Goal: Task Accomplishment & Management: Manage account settings

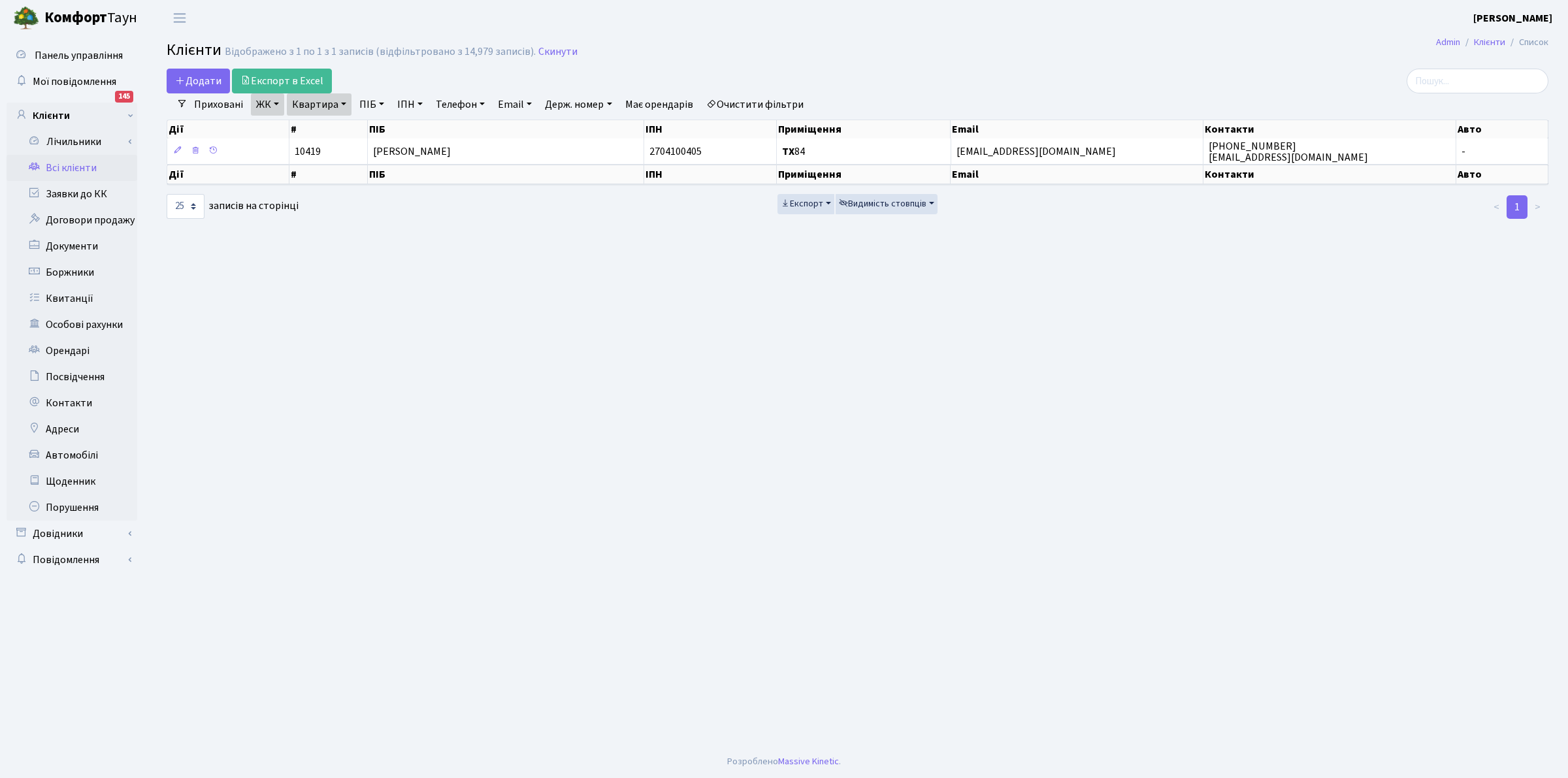
select select "25"
click at [68, 301] on link "Квитанції" at bounding box center [71, 298] width 130 height 26
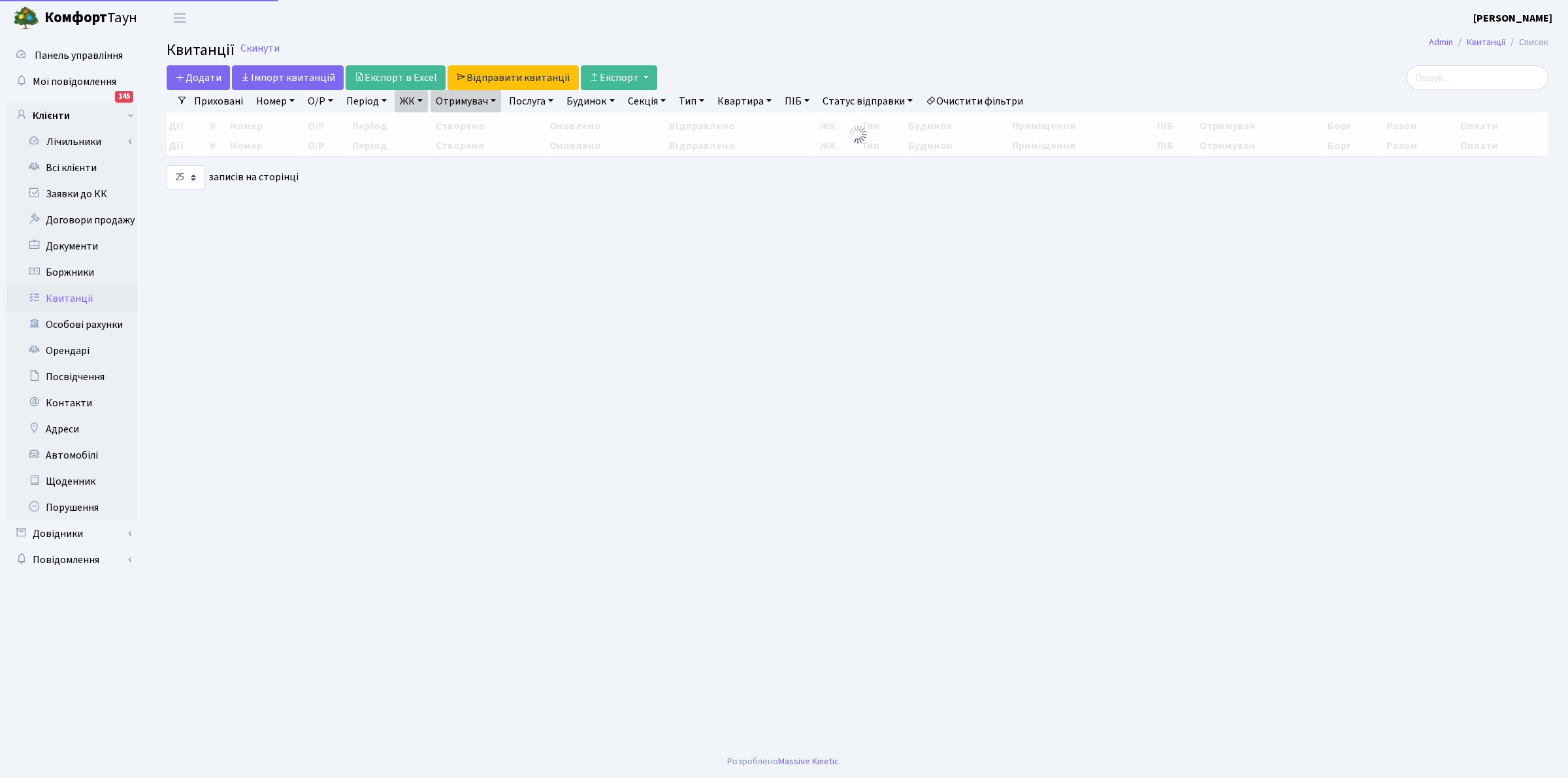
select select "25"
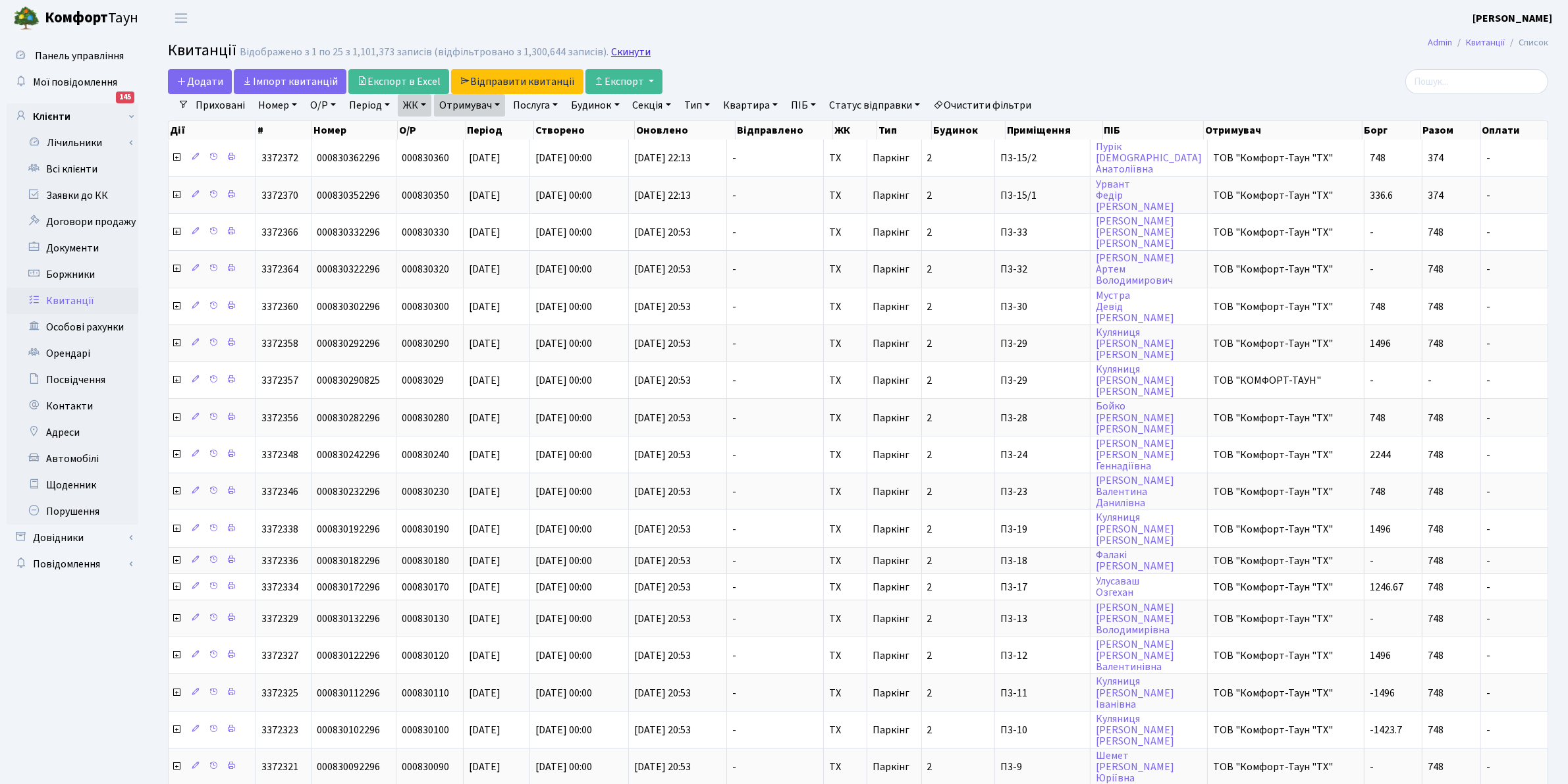
click at [619, 53] on link "Скинути" at bounding box center [631, 53] width 39 height 13
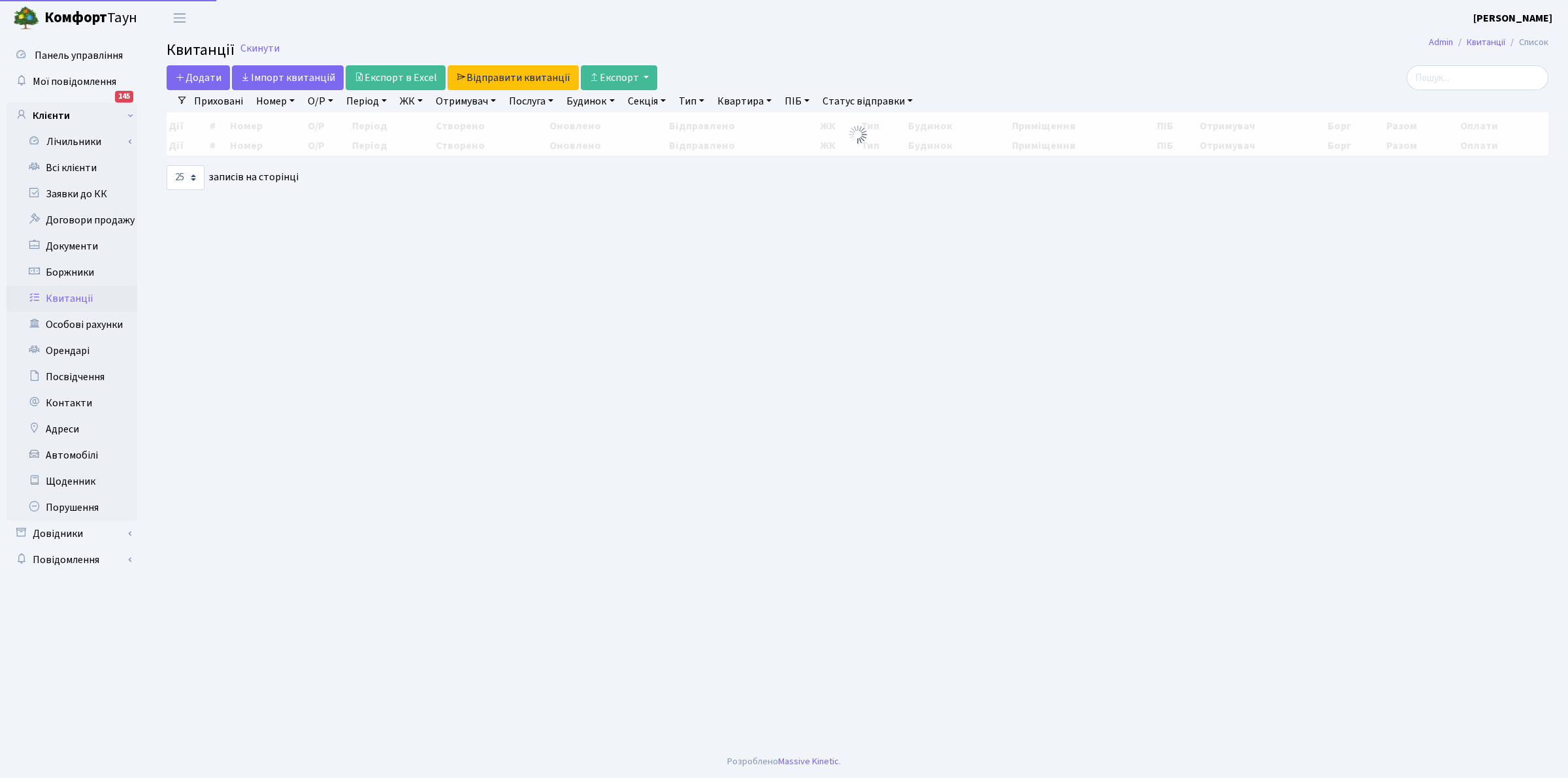
select select "25"
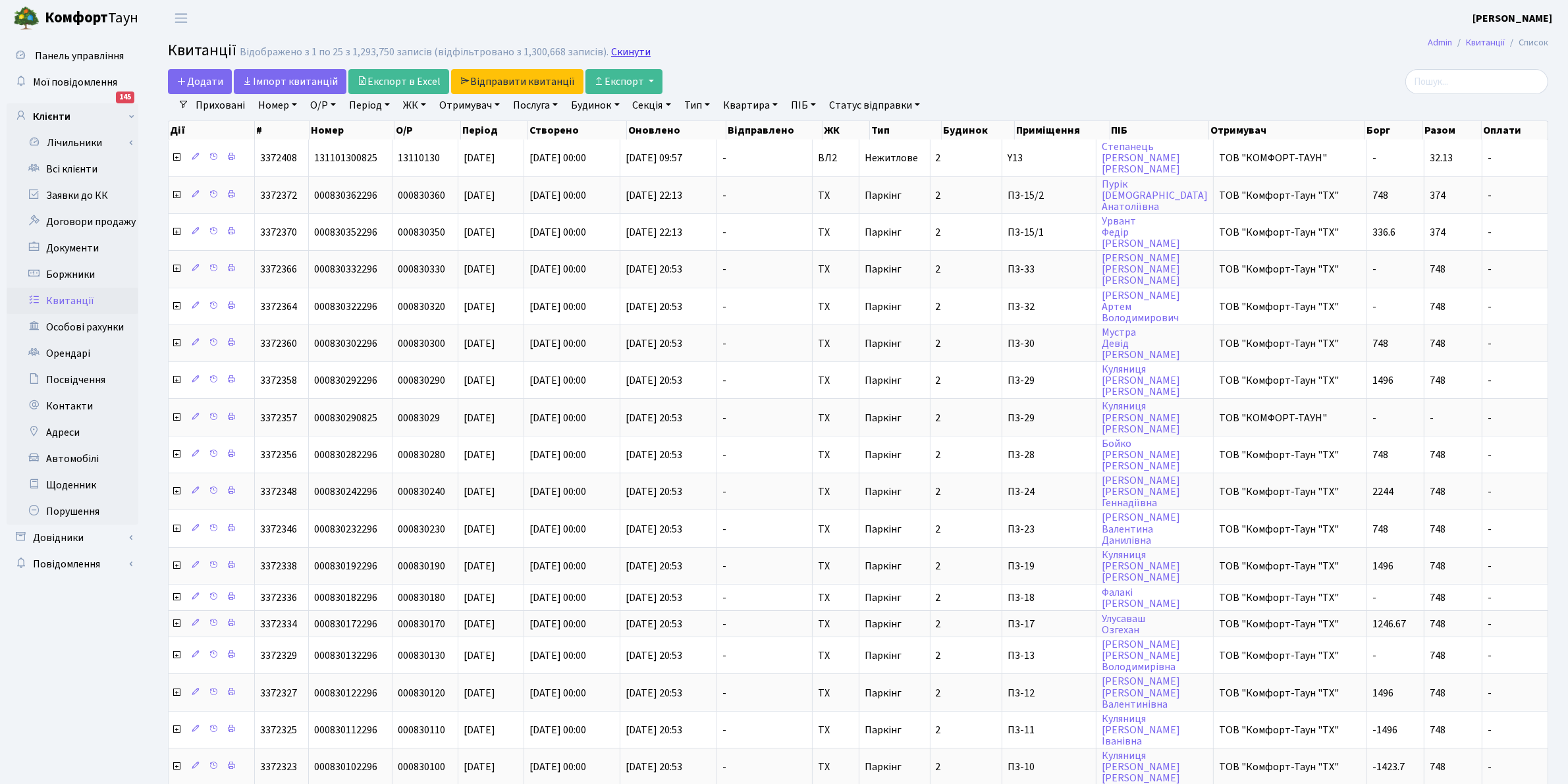
click at [618, 48] on link "Скинути" at bounding box center [631, 53] width 39 height 13
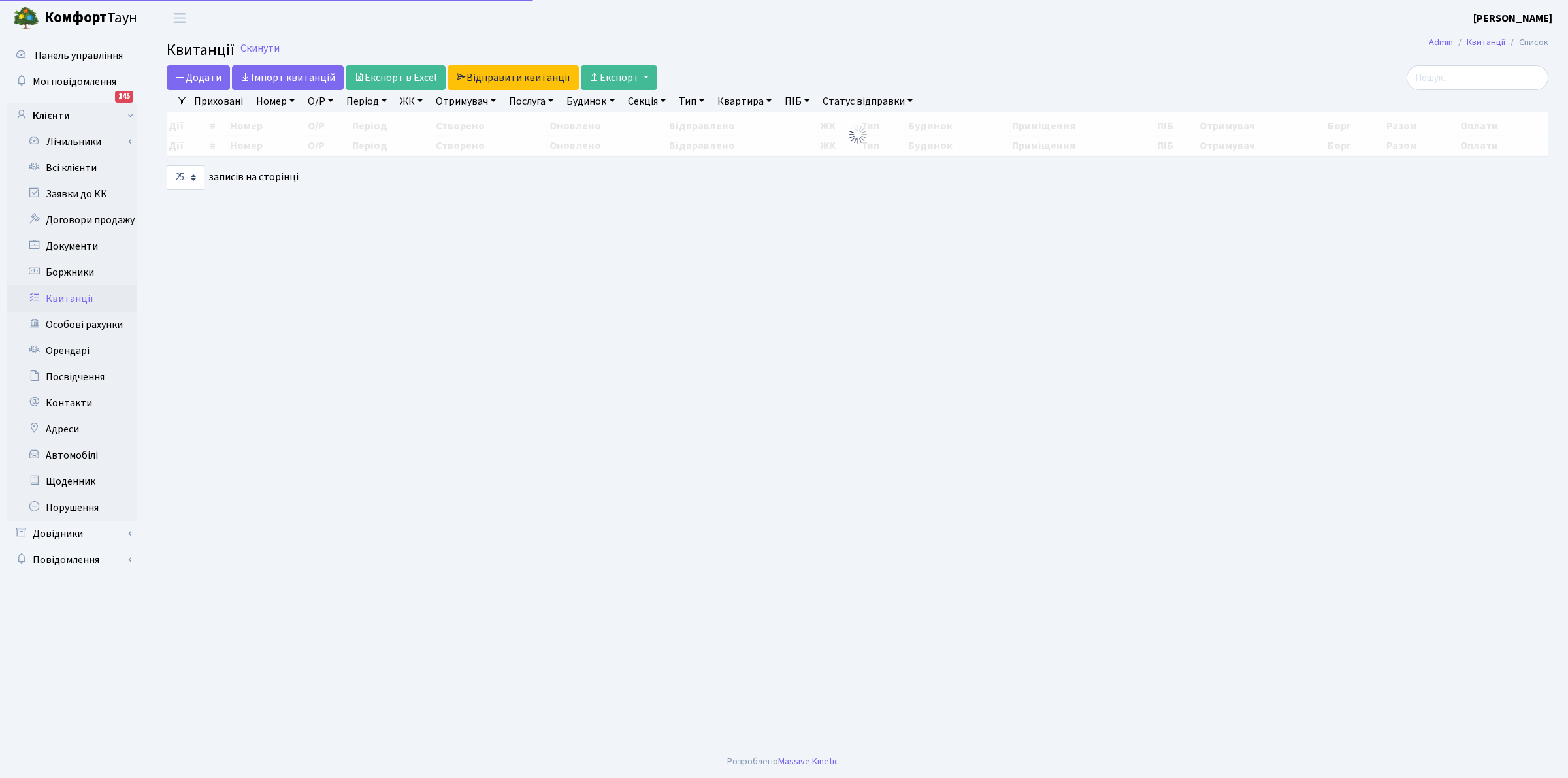
select select "25"
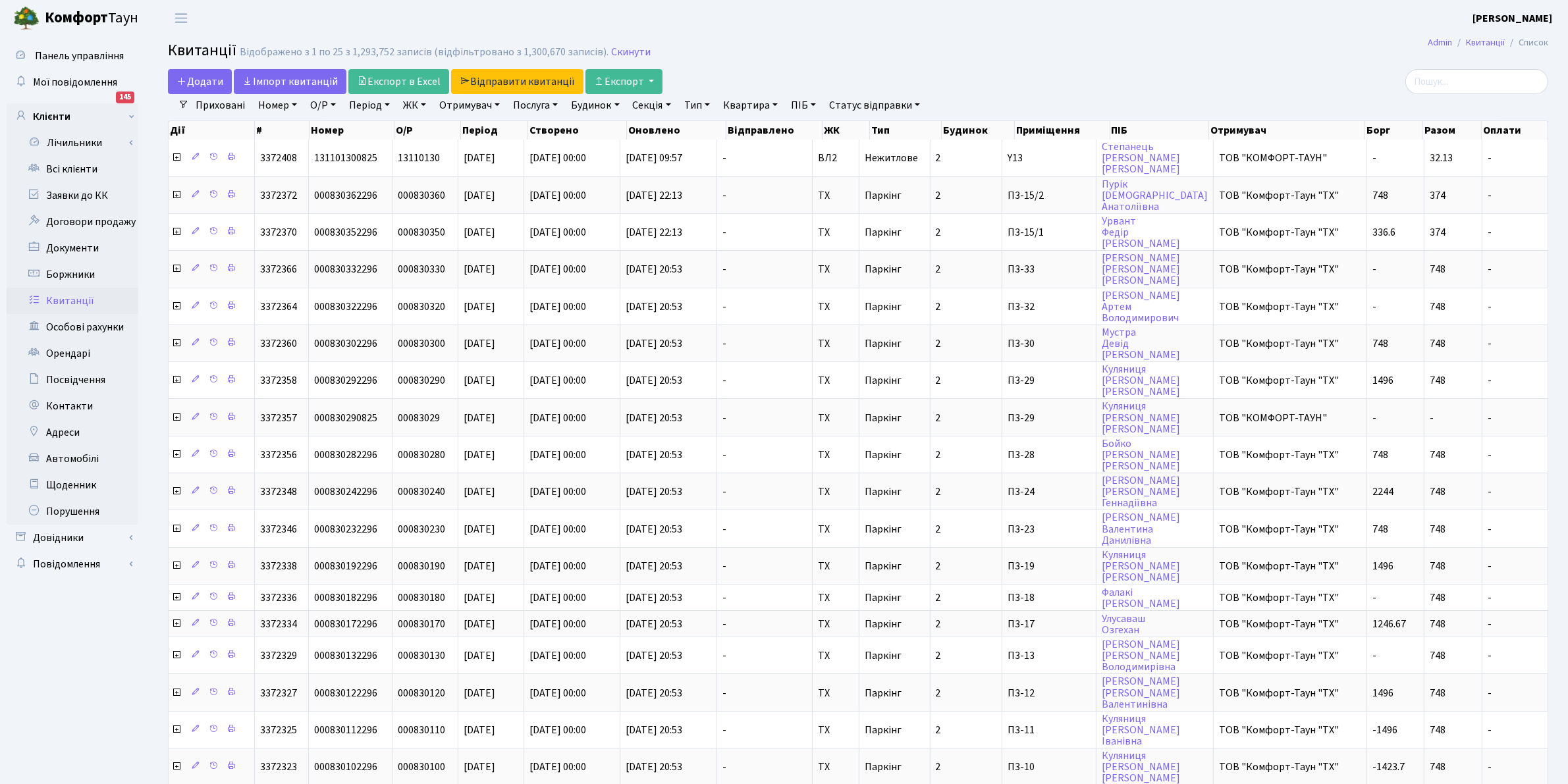
click at [876, 28] on header "[PERSON_NAME] [PERSON_NAME] Мій обліковий запис Вийти" at bounding box center [784, 18] width 1568 height 37
drag, startPoint x: 619, startPoint y: 55, endPoint x: 603, endPoint y: 53, distance: 16.1
click at [616, 54] on link "Скинути" at bounding box center [631, 53] width 39 height 13
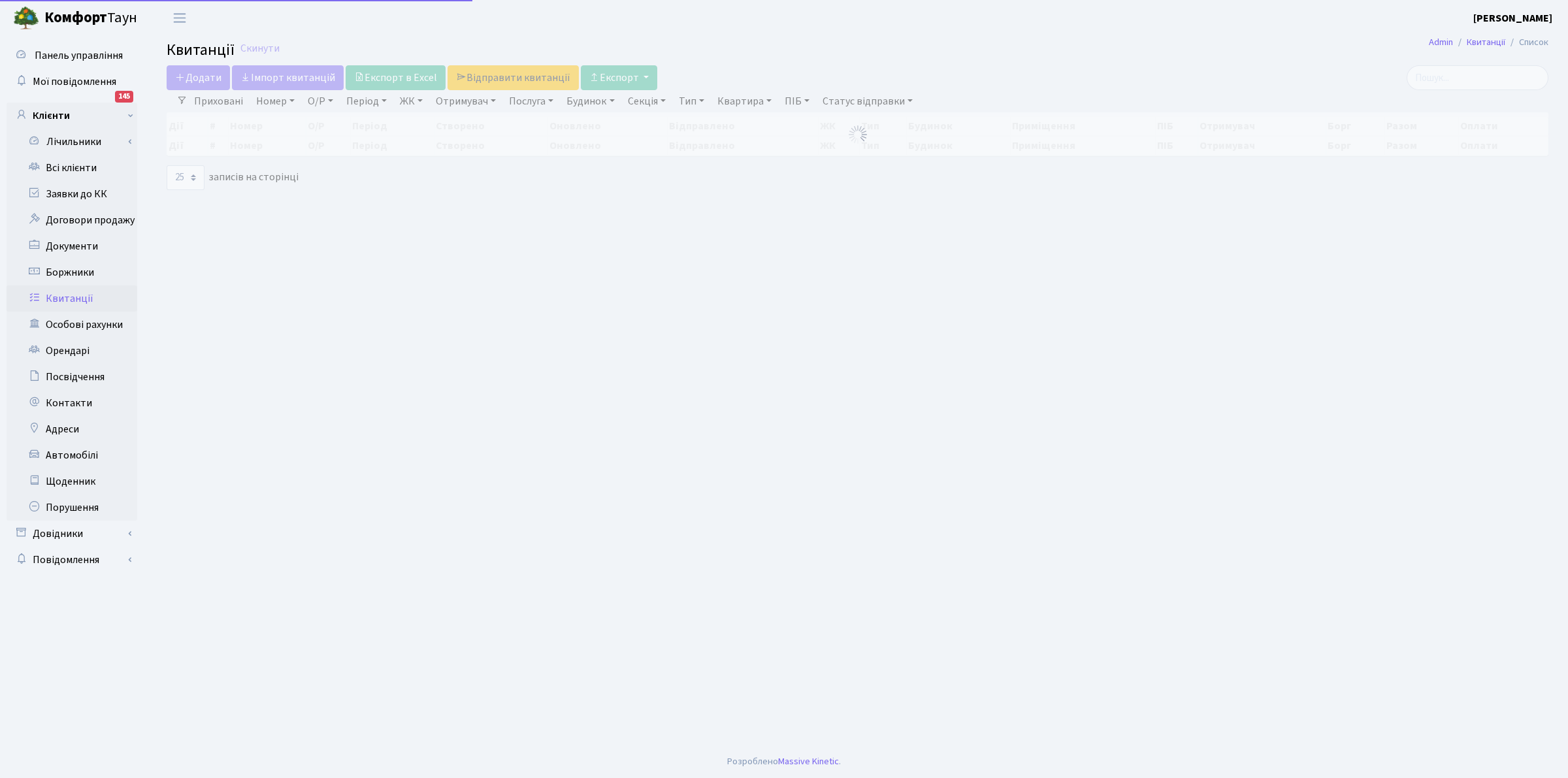
select select "25"
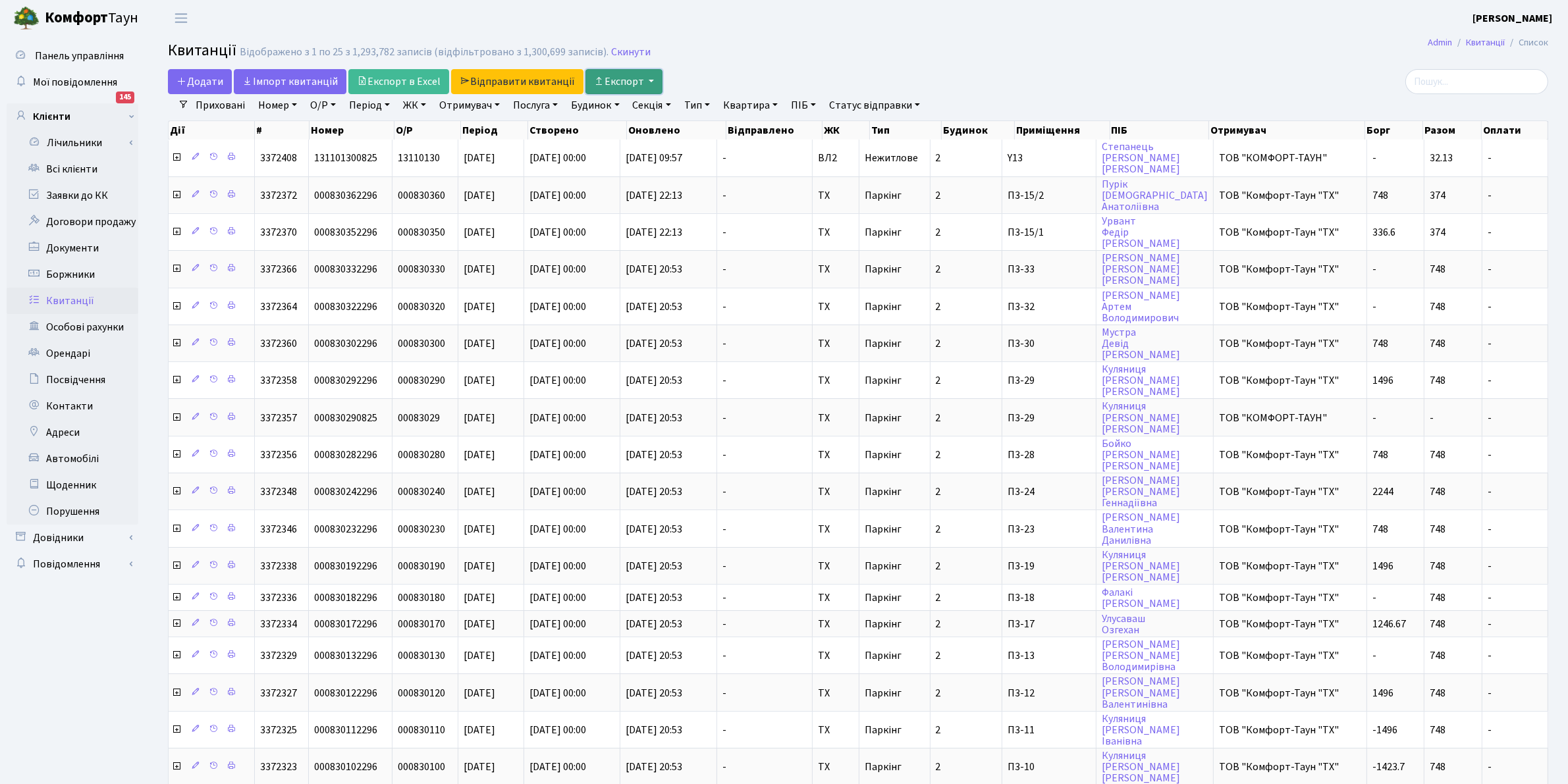
click at [610, 78] on button "Експорт" at bounding box center [624, 81] width 77 height 25
click at [861, 59] on h2 "Квитанції Відображено з 1 по 25 з 1,293,782 записів (відфільтровано з 1,300,699…" at bounding box center [858, 53] width 1380 height 22
click at [457, 109] on link "Отримувач" at bounding box center [469, 105] width 71 height 22
click at [410, 107] on link "ЖК" at bounding box center [414, 105] width 34 height 22
click at [457, 10] on header "Комфорт Таун Клишко І. В. Мій обліковий запис Вийти" at bounding box center [784, 18] width 1568 height 37
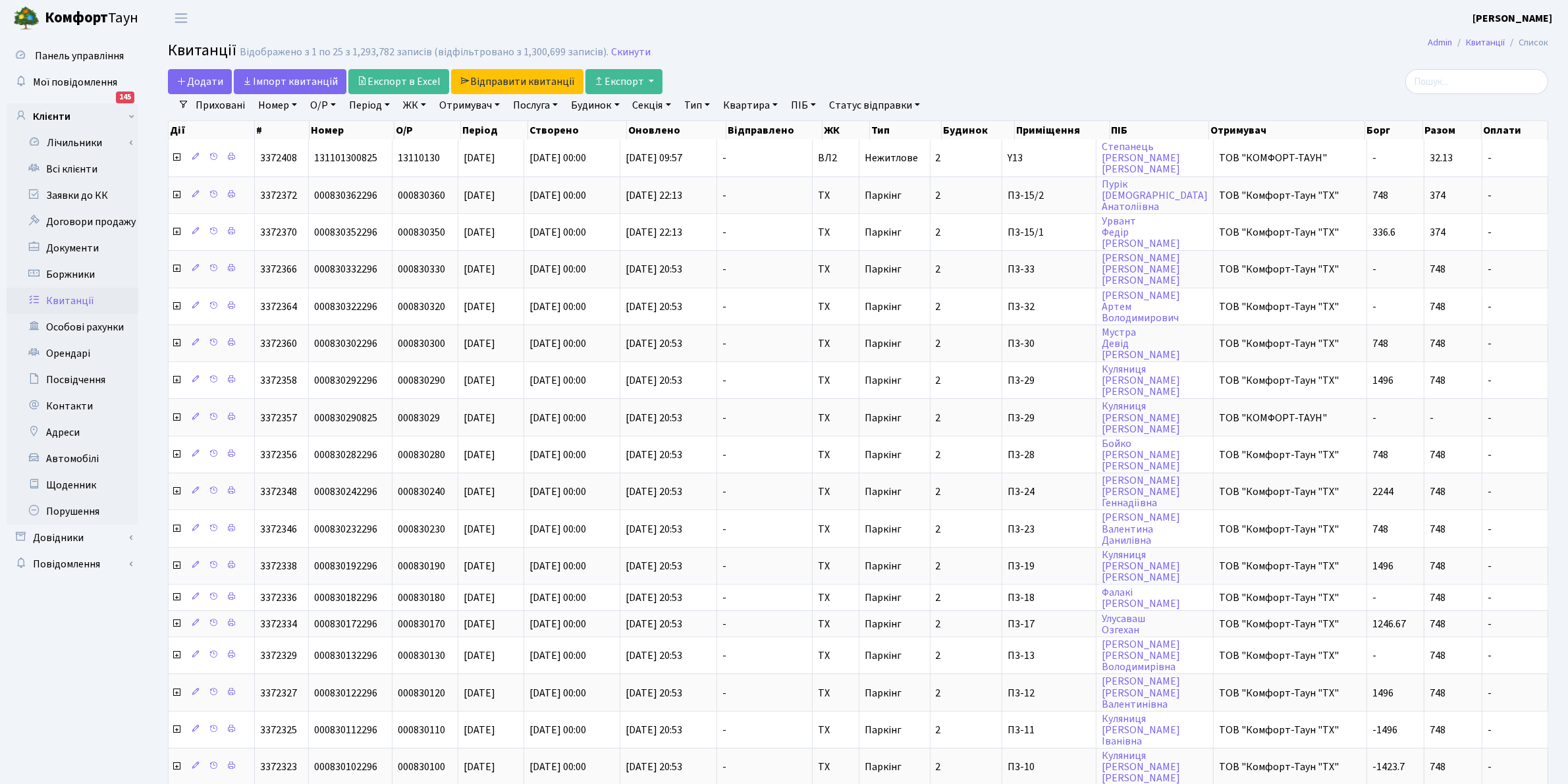
click at [459, 104] on link "Отримувач" at bounding box center [469, 105] width 71 height 22
click at [525, 152] on li "ТОВ "КОМФОРТ-ТАУН"" at bounding box center [516, 151] width 159 height 23
select select "1"
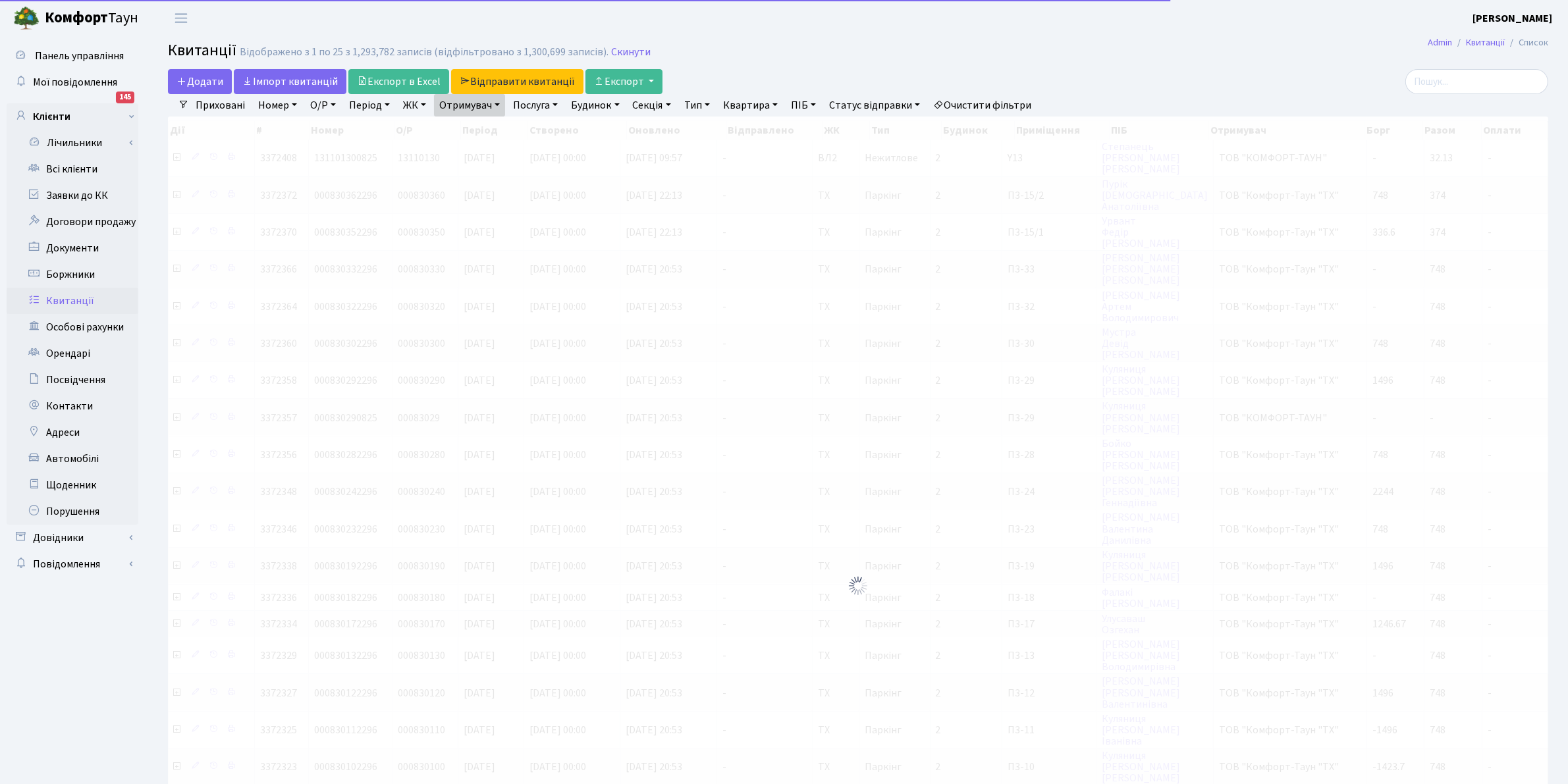
click at [469, 106] on link "Отримувач" at bounding box center [469, 105] width 71 height 22
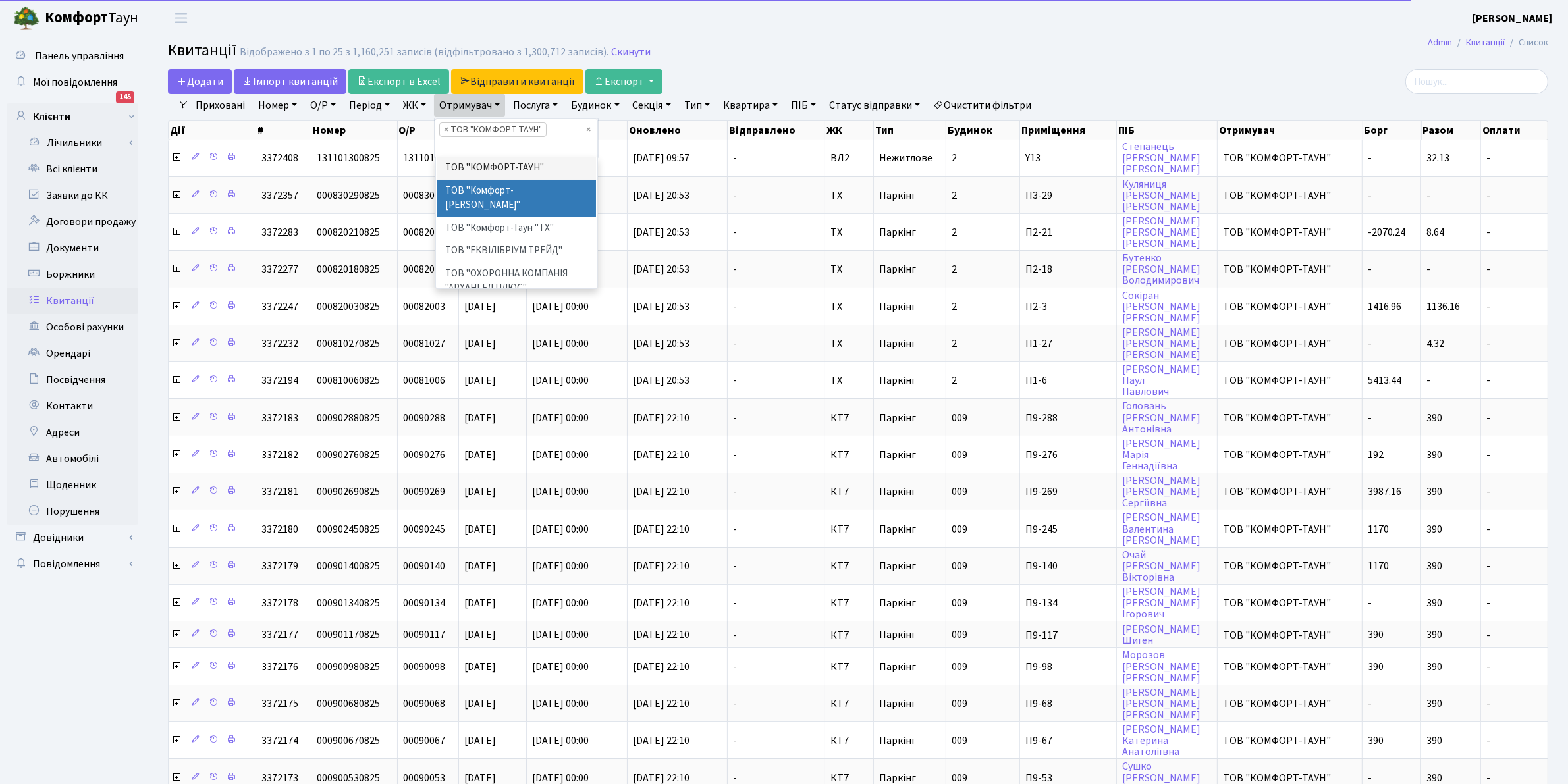
click at [499, 195] on li "ТОВ "Комфорт-Таун Ріелт"" at bounding box center [516, 198] width 159 height 37
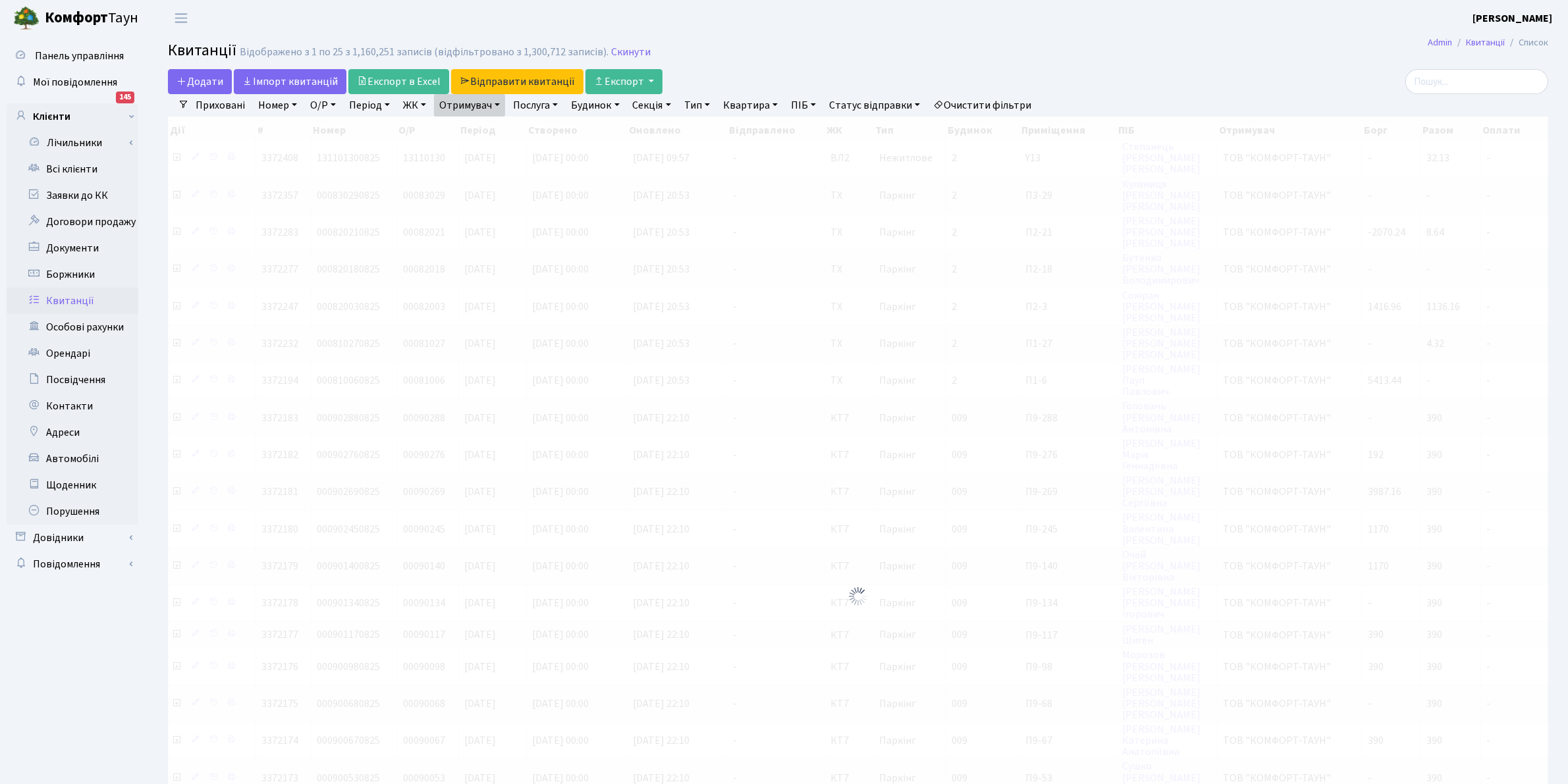
click at [463, 106] on link "Отримувач" at bounding box center [469, 105] width 71 height 22
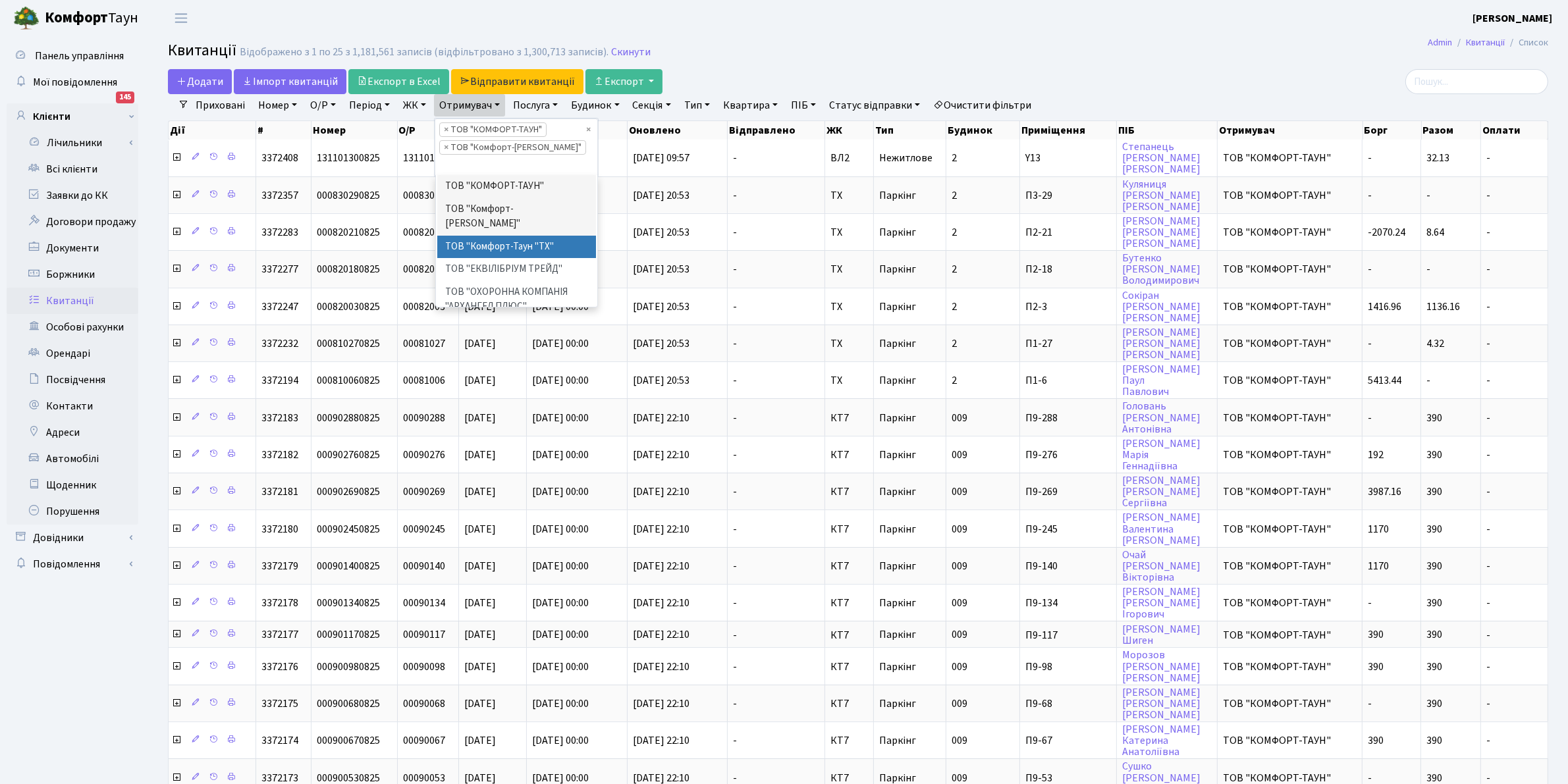
click at [521, 236] on li "ТОВ "Комфорт-Таун "ТХ"" at bounding box center [516, 247] width 159 height 23
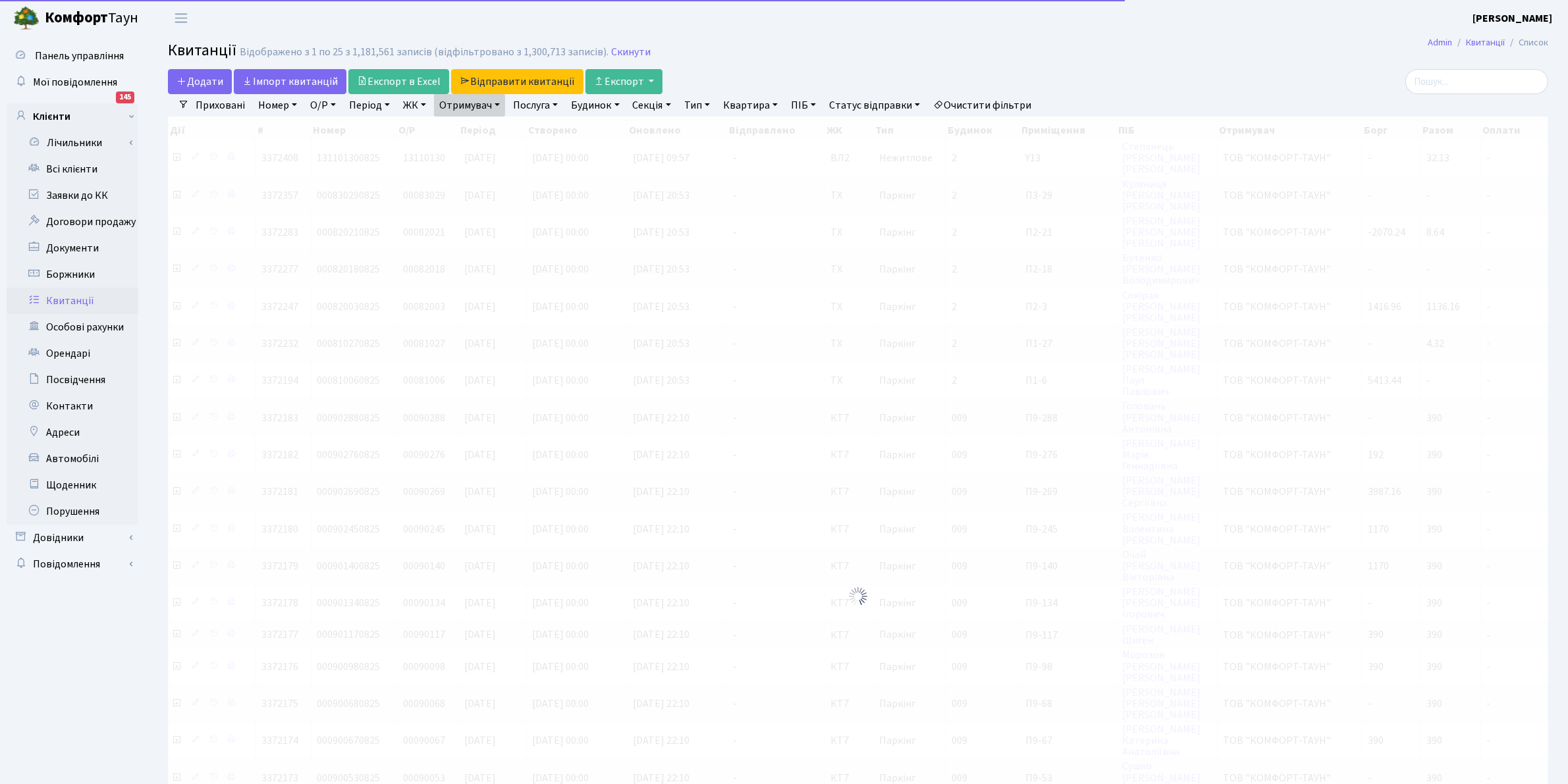
click at [469, 105] on link "Отримувач" at bounding box center [469, 105] width 71 height 22
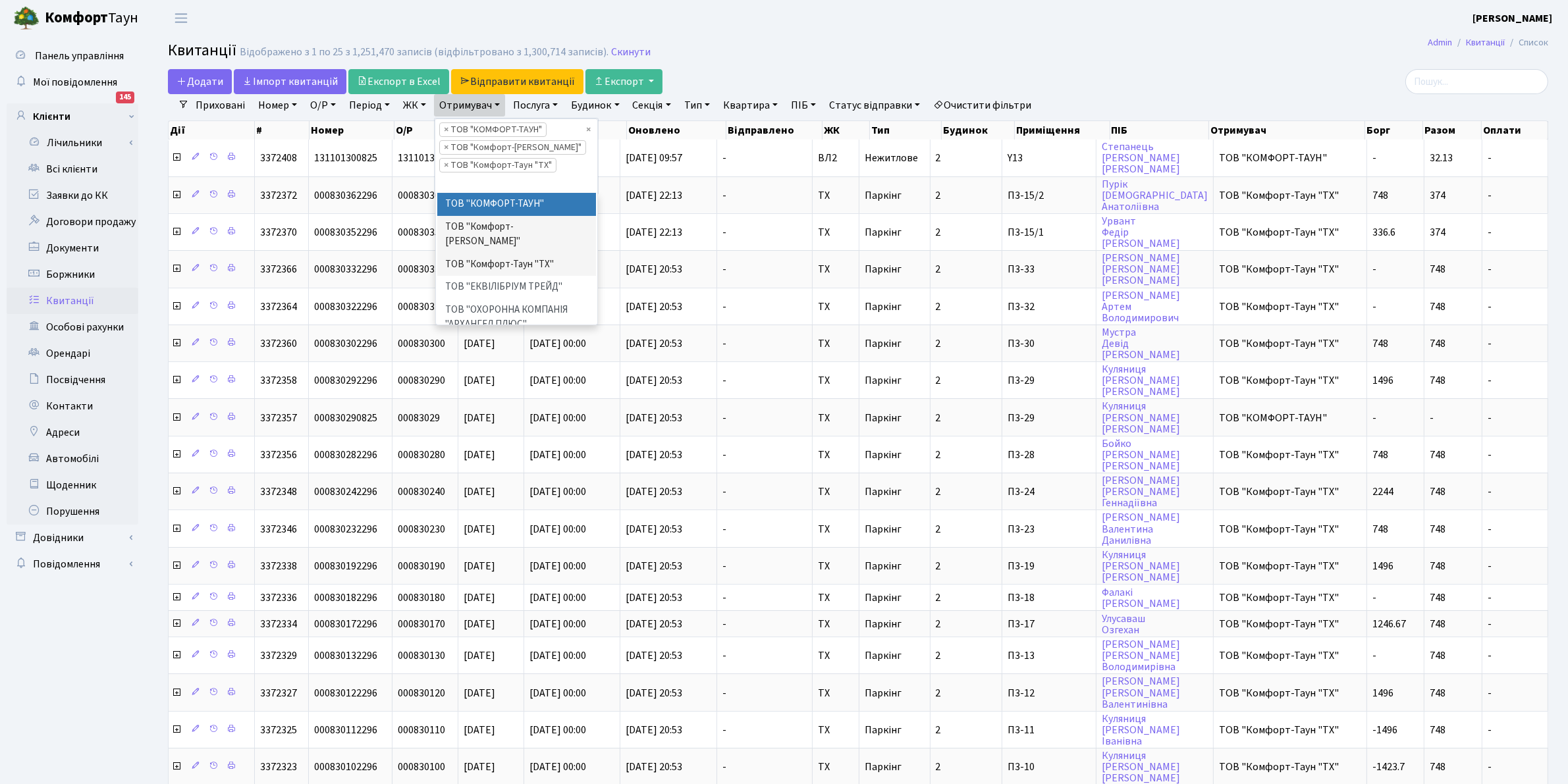
scroll to position [20, 0]
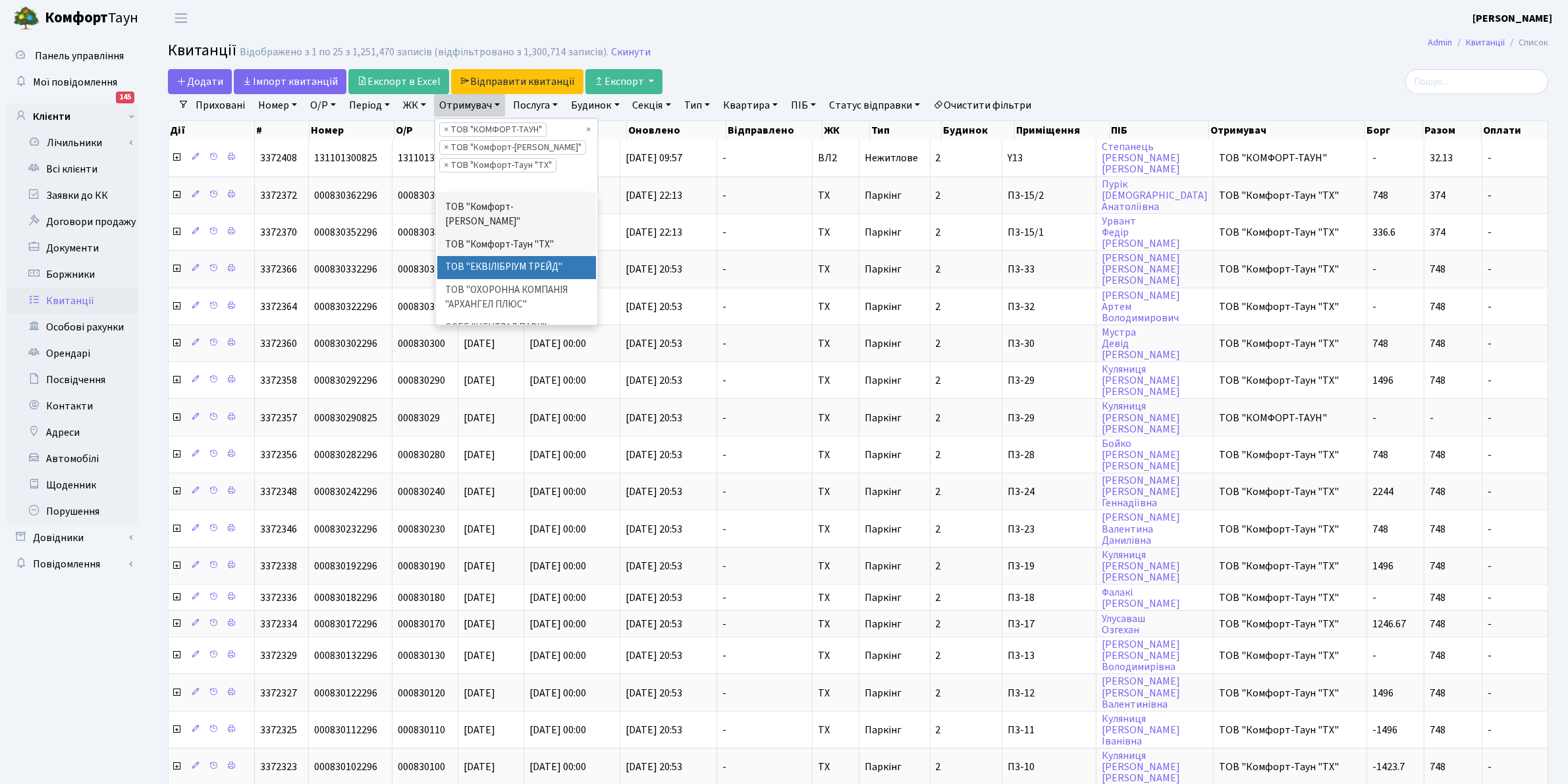
click at [540, 256] on li "ТОВ "ЕКВІЛІБРІУМ ТРЕЙД"" at bounding box center [516, 268] width 159 height 23
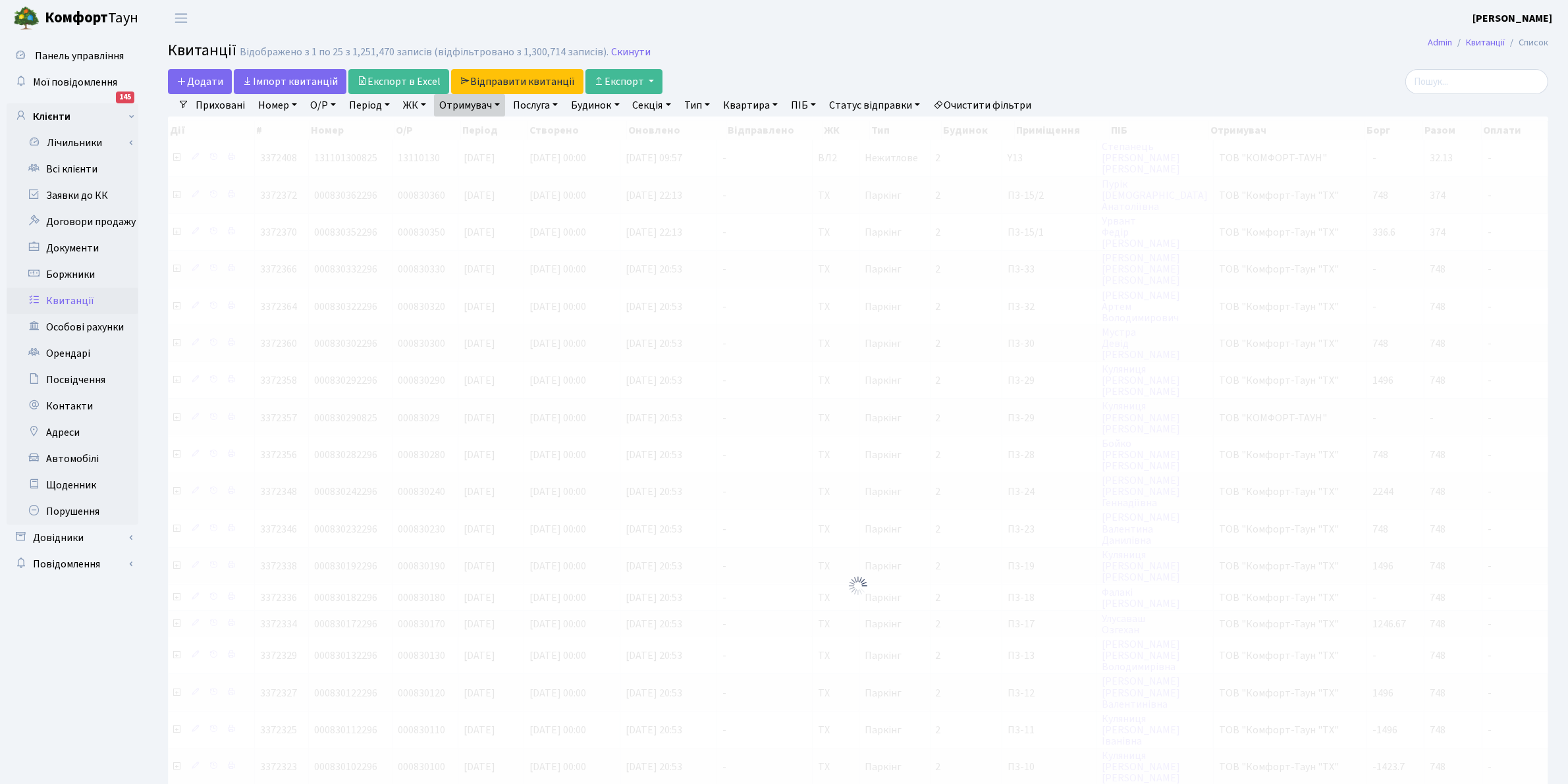
click at [466, 105] on link "Отримувач" at bounding box center [469, 105] width 71 height 22
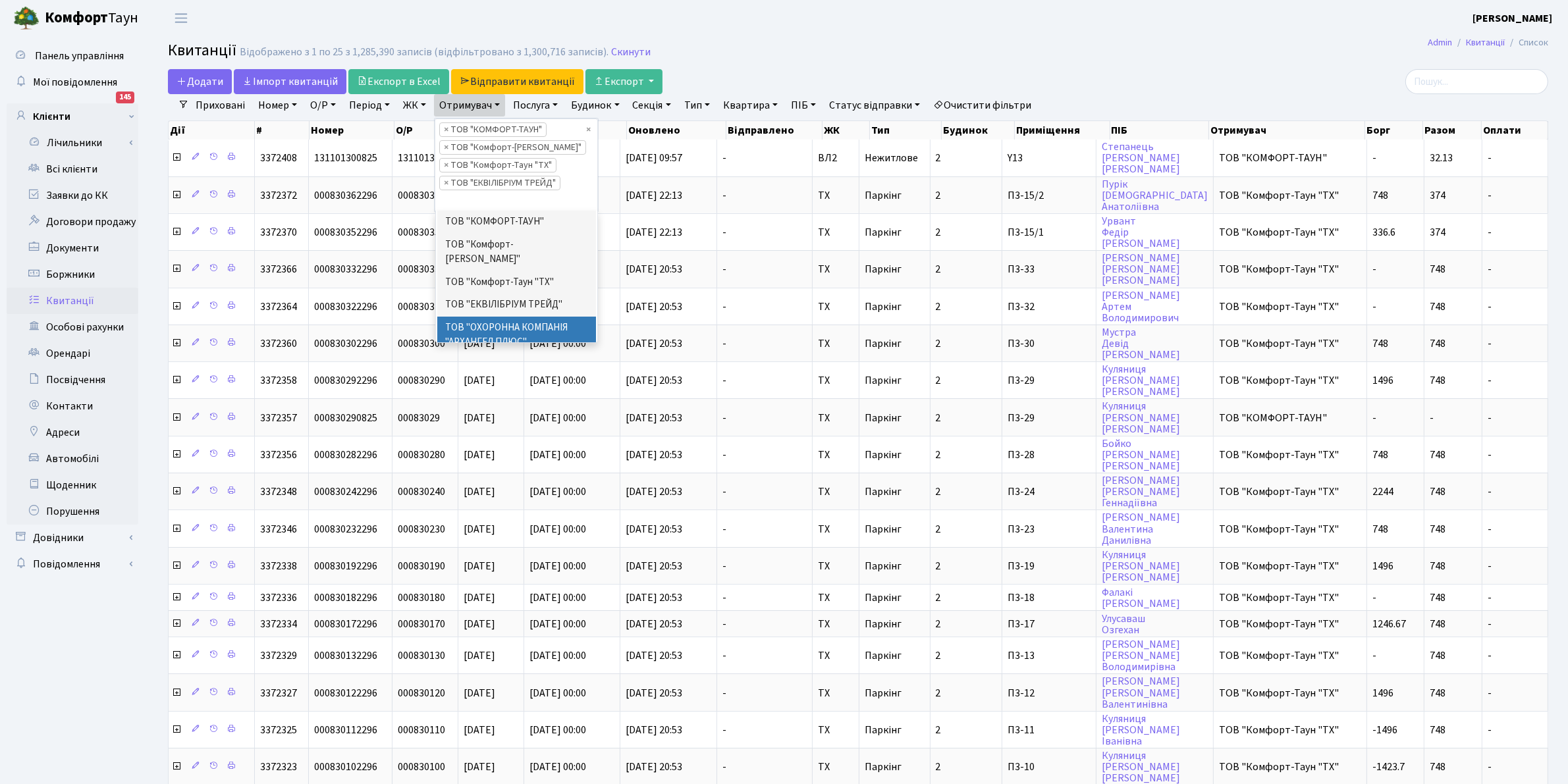
click at [748, 59] on h2 "Квитанції Відображено з 1 по 25 з 1,285,390 записів (відфільтровано з 1,300,716…" at bounding box center [858, 53] width 1380 height 22
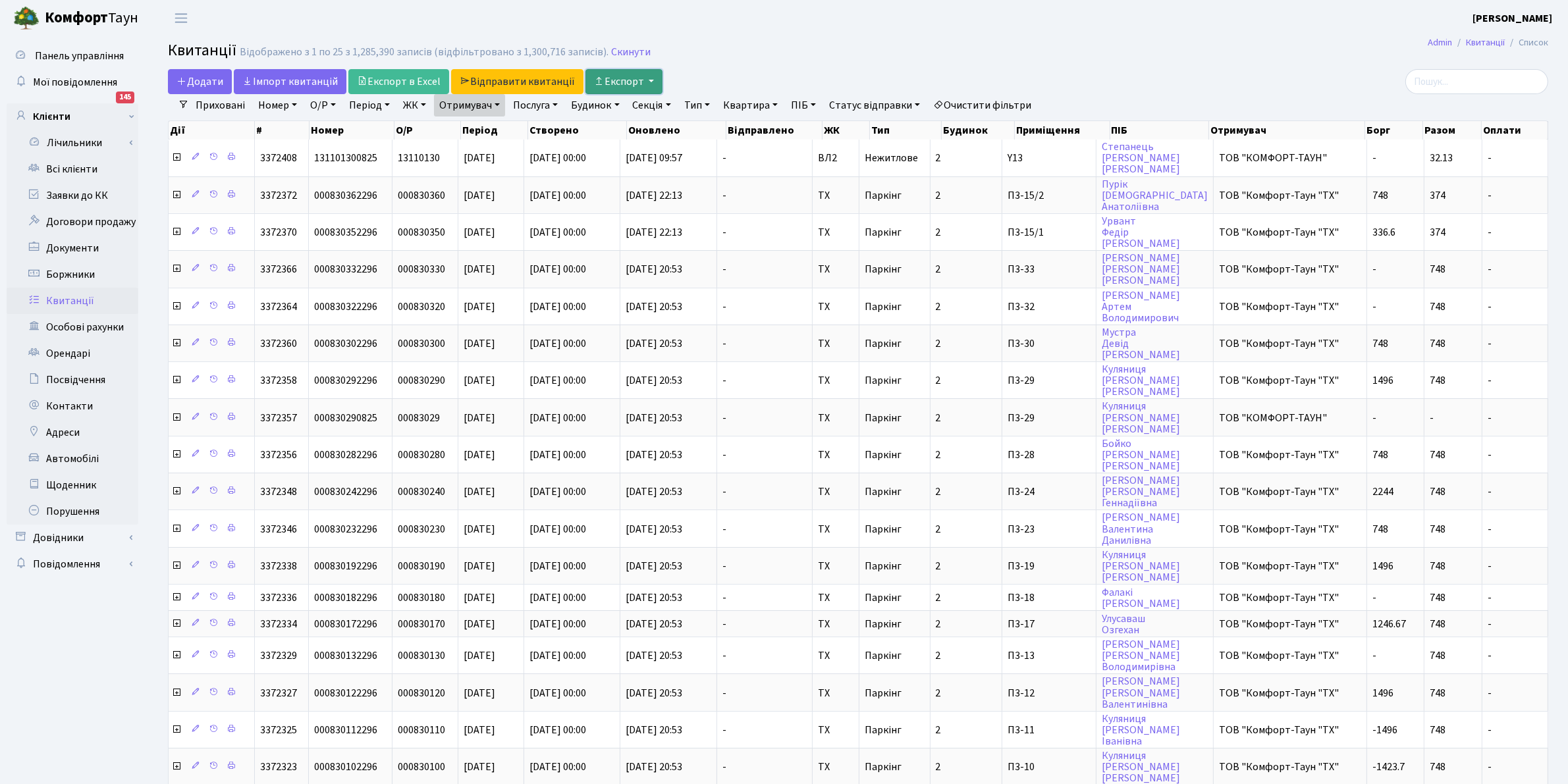
click at [620, 82] on button "Експорт" at bounding box center [624, 81] width 77 height 25
click at [651, 120] on img at bounding box center [651, 112] width 99 height 16
click at [623, 77] on button "Експорт" at bounding box center [624, 81] width 77 height 25
click at [636, 129] on img at bounding box center [648, 134] width 92 height 12
click at [750, 38] on main "Admin Квитанції Список Квитанції Відображено з 1 по 25 з 1,285,390 записів (від…" at bounding box center [858, 563] width 1420 height 1054
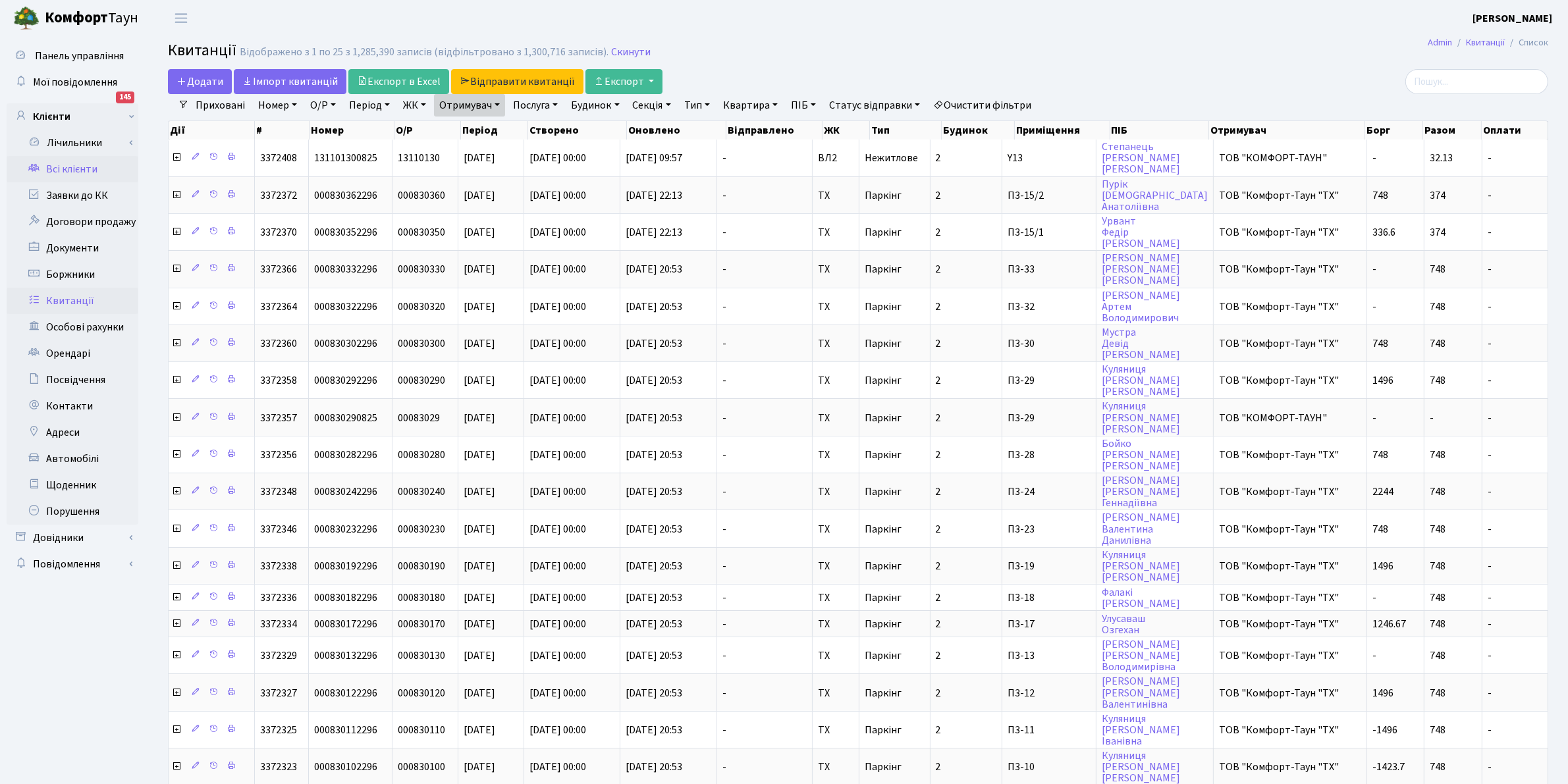
click at [60, 162] on link "Всі клієнти" at bounding box center [72, 169] width 131 height 26
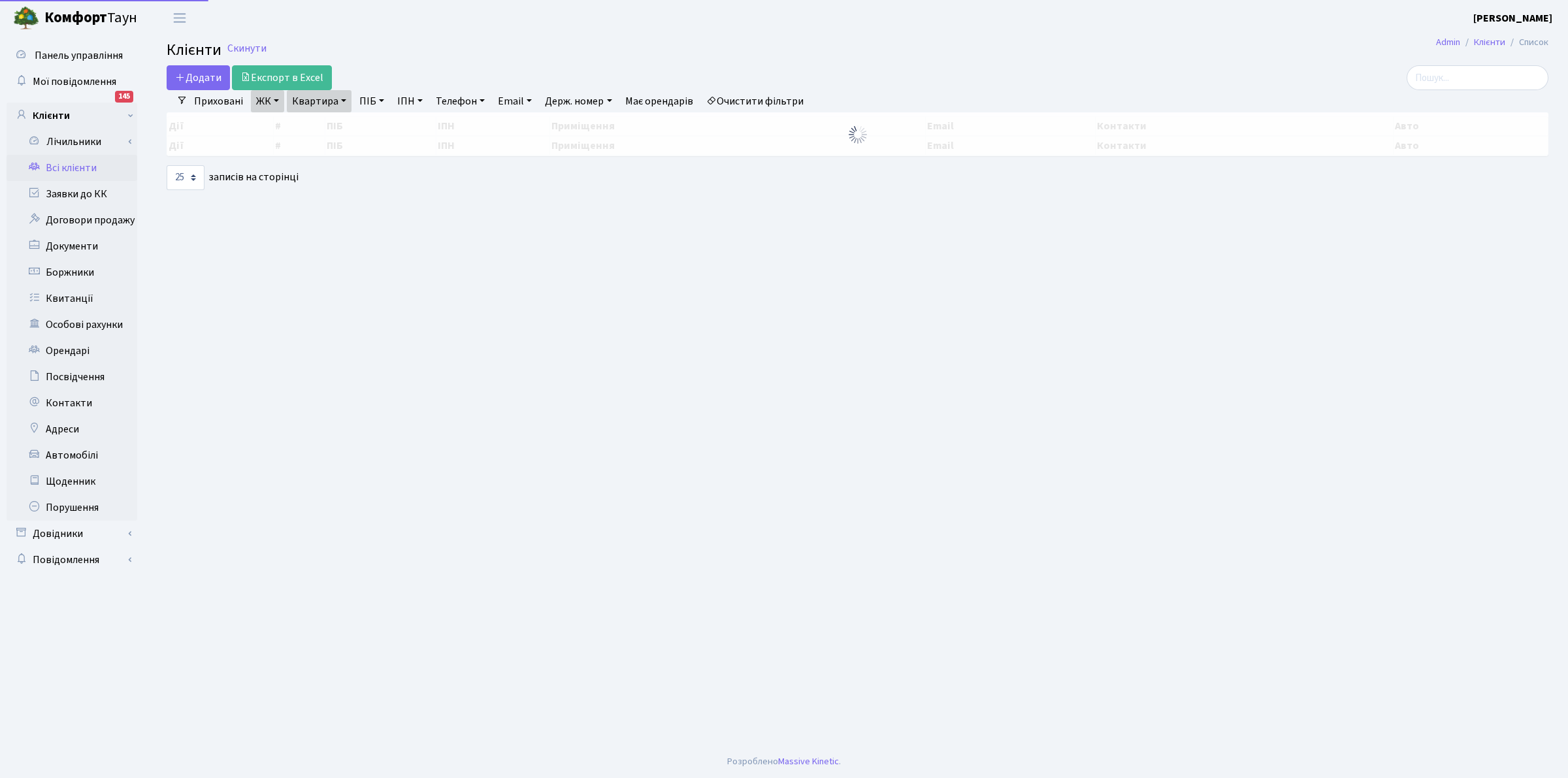
select select "25"
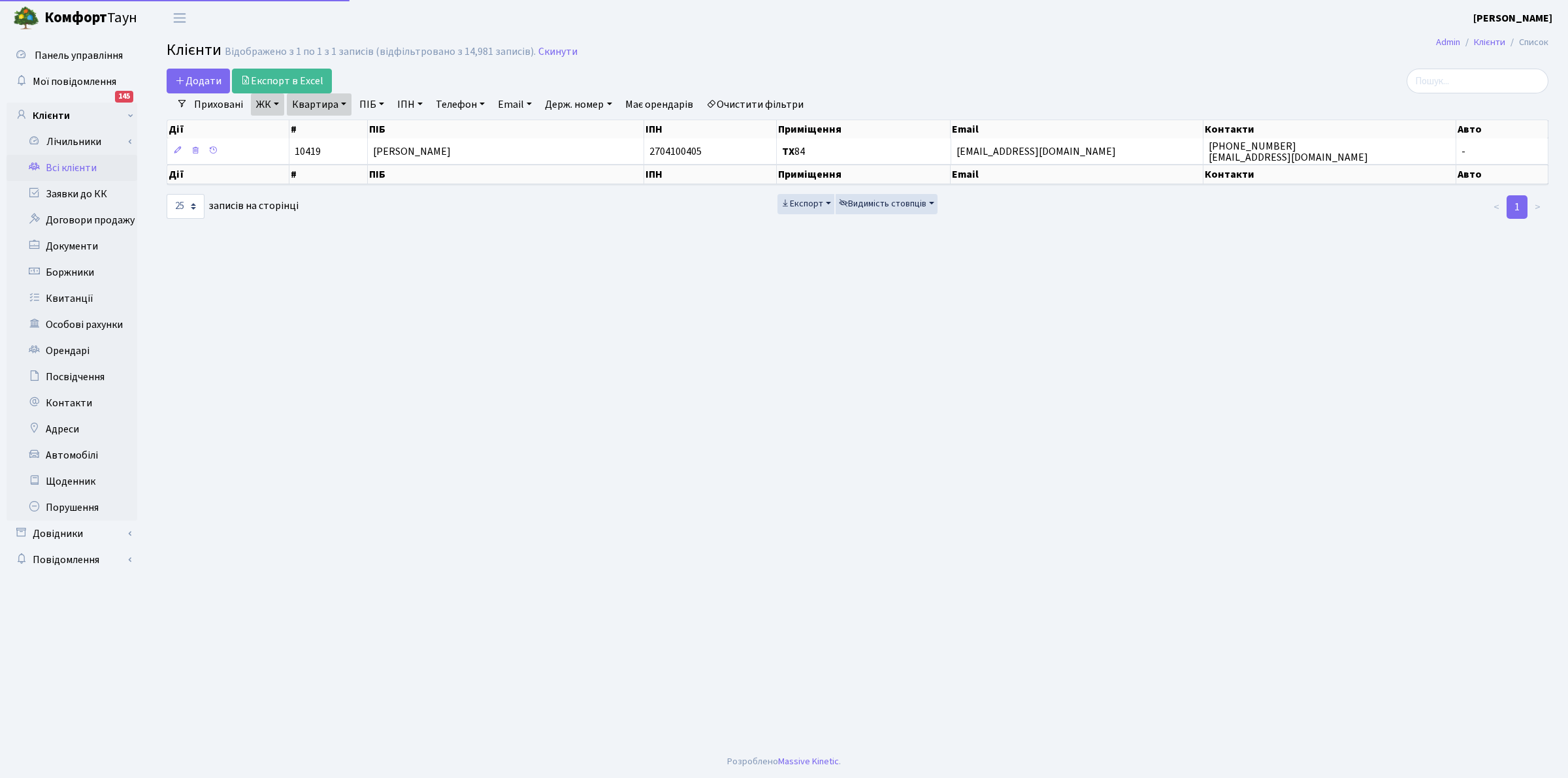
click at [324, 106] on link "Квартира" at bounding box center [319, 105] width 65 height 22
click at [768, 100] on link "Очистити фільтри" at bounding box center [755, 105] width 108 height 22
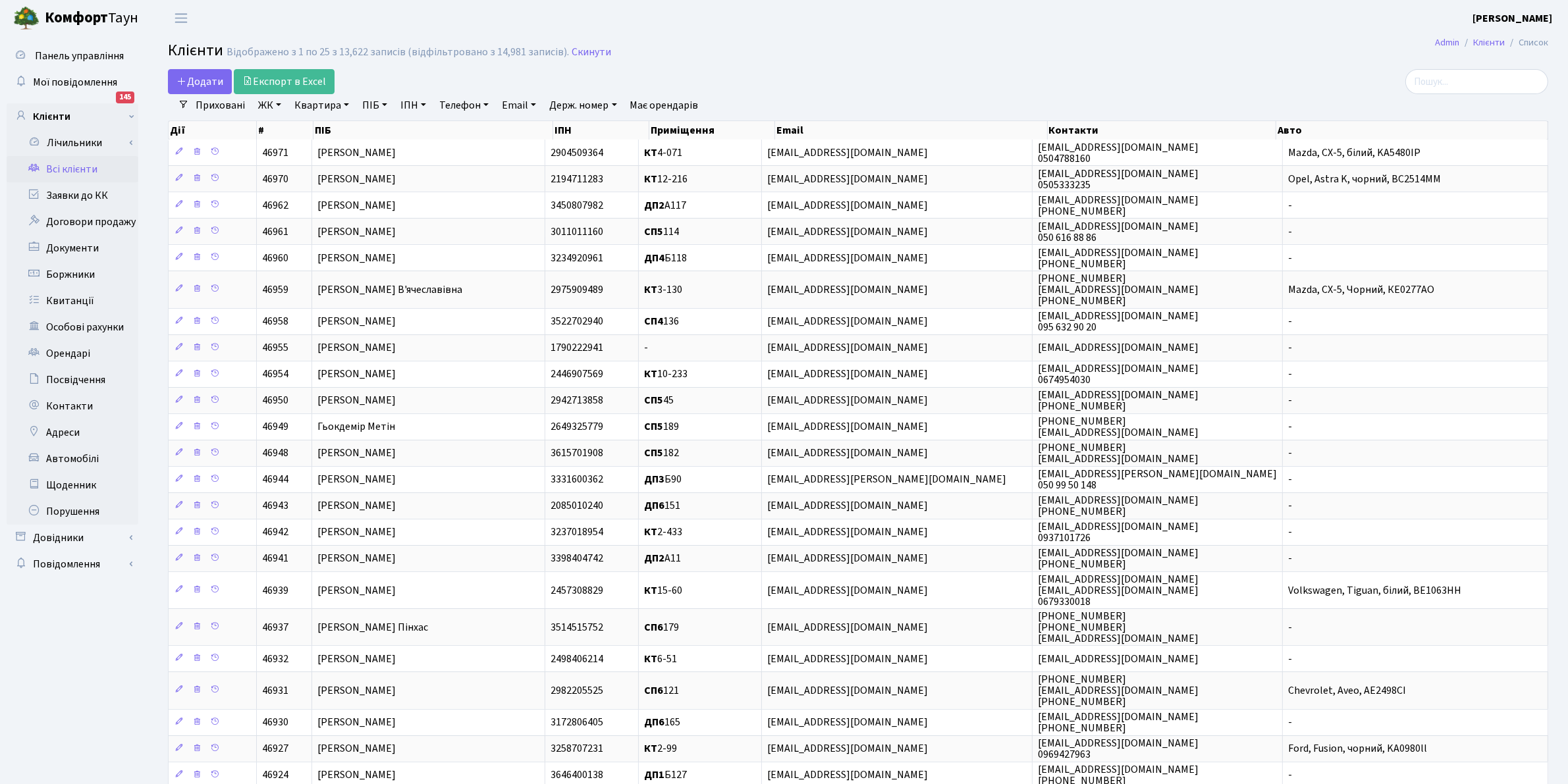
click at [371, 103] on link "ПІБ" at bounding box center [374, 105] width 36 height 22
paste input "[PERSON_NAME]"
type input "[PERSON_NAME]"
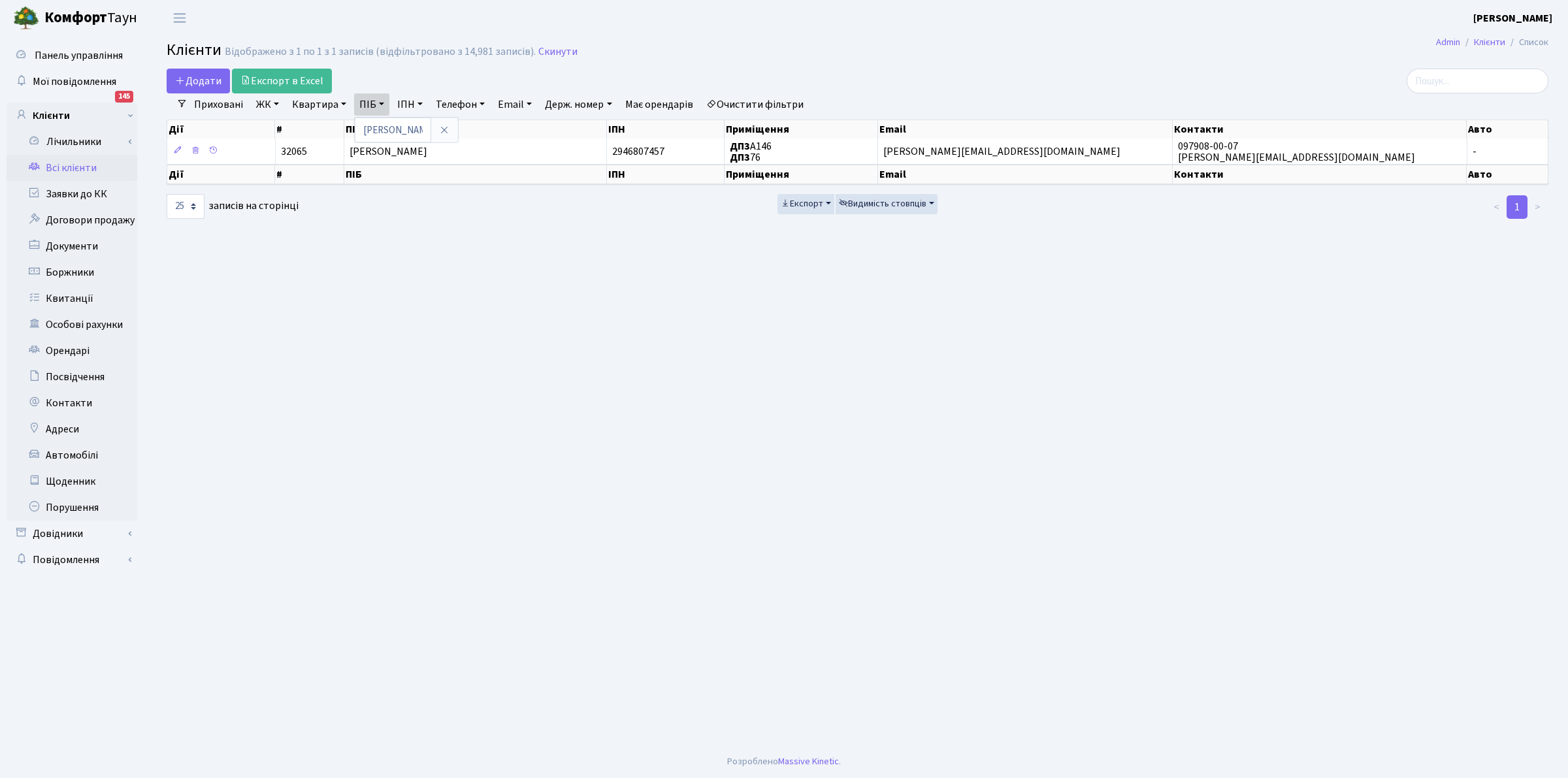
click at [622, 29] on header "Комфорт Таун Клишко І. В. Мій обліковий запис Вийти" at bounding box center [784, 18] width 1568 height 36
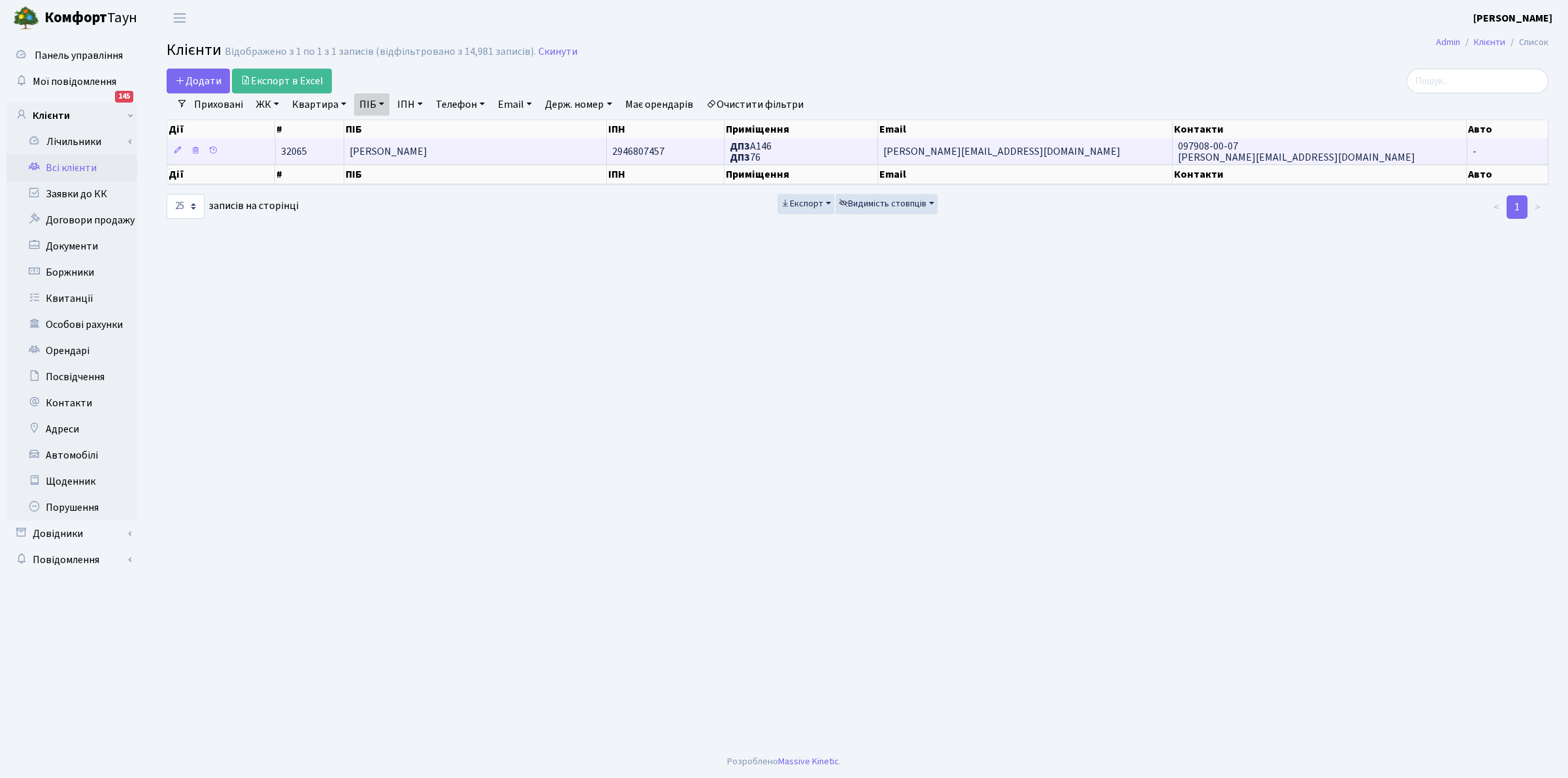
click at [422, 147] on span "[PERSON_NAME]" at bounding box center [388, 151] width 78 height 15
